Goal: Understand process/instructions

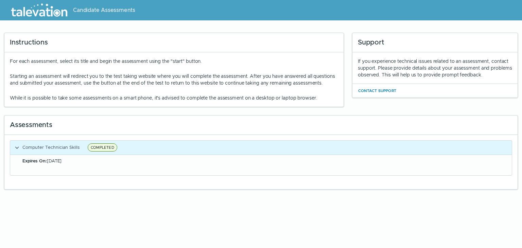
click at [199, 129] on div "Assessments" at bounding box center [260, 124] width 513 height 19
drag, startPoint x: 196, startPoint y: 115, endPoint x: 197, endPoint y: 120, distance: 5.2
click at [197, 120] on div "Assessments Computer Technician Skills COMPLETED Expires On: [DATE]" at bounding box center [261, 148] width 522 height 83
click at [209, 114] on div "Assessments Computer Technician Skills COMPLETED Expires On: [DATE]" at bounding box center [261, 148] width 522 height 83
drag, startPoint x: 209, startPoint y: 108, endPoint x: 228, endPoint y: 104, distance: 19.2
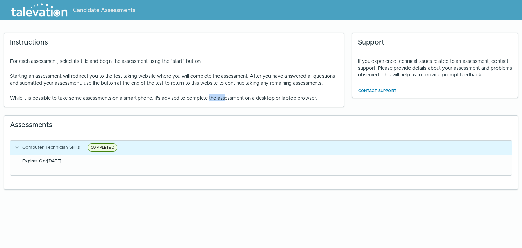
click at [228, 104] on div "For each assessment, select its title and begin the assessment using the "start…" at bounding box center [173, 79] width 339 height 54
click at [231, 101] on p "While it is possible to take some assessments on a smart phone, it's advised to…" at bounding box center [174, 97] width 328 height 7
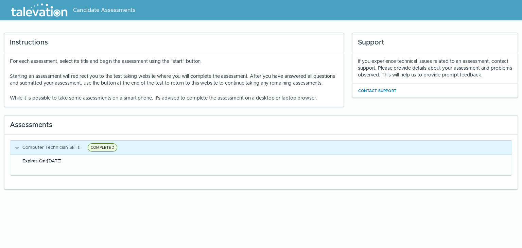
click at [232, 101] on p "While it is possible to take some assessments on a smart phone, it's advised to…" at bounding box center [174, 97] width 328 height 7
click at [234, 101] on p "While it is possible to take some assessments on a smart phone, it's advised to…" at bounding box center [174, 97] width 328 height 7
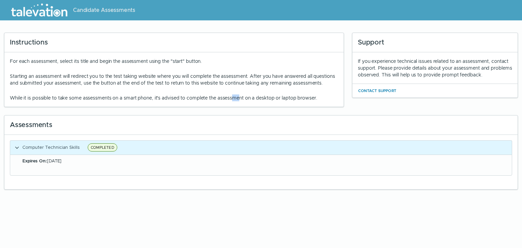
drag, startPoint x: 230, startPoint y: 100, endPoint x: 238, endPoint y: 93, distance: 10.4
click at [238, 93] on div "For each assessment, select its title and begin the assessment using the "start…" at bounding box center [174, 79] width 328 height 43
